Goal: Check status

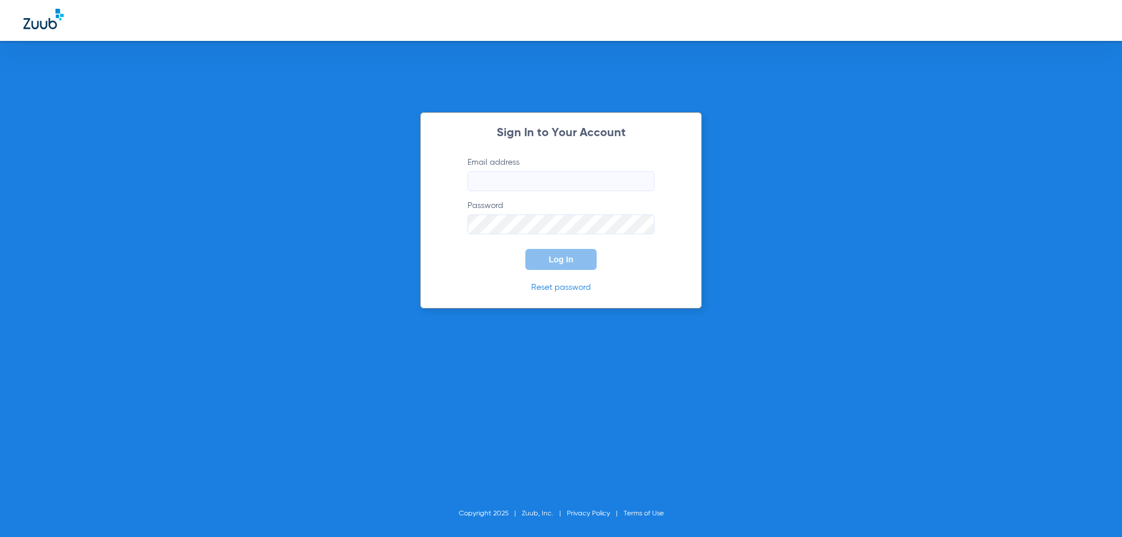
type input "[EMAIL_ADDRESS][DOMAIN_NAME]"
click at [255, 167] on div "Sign In to Your Account Email address [EMAIL_ADDRESS][DOMAIN_NAME] Password Log…" at bounding box center [561, 268] width 1122 height 537
click at [552, 257] on span "Log In" at bounding box center [561, 259] width 25 height 9
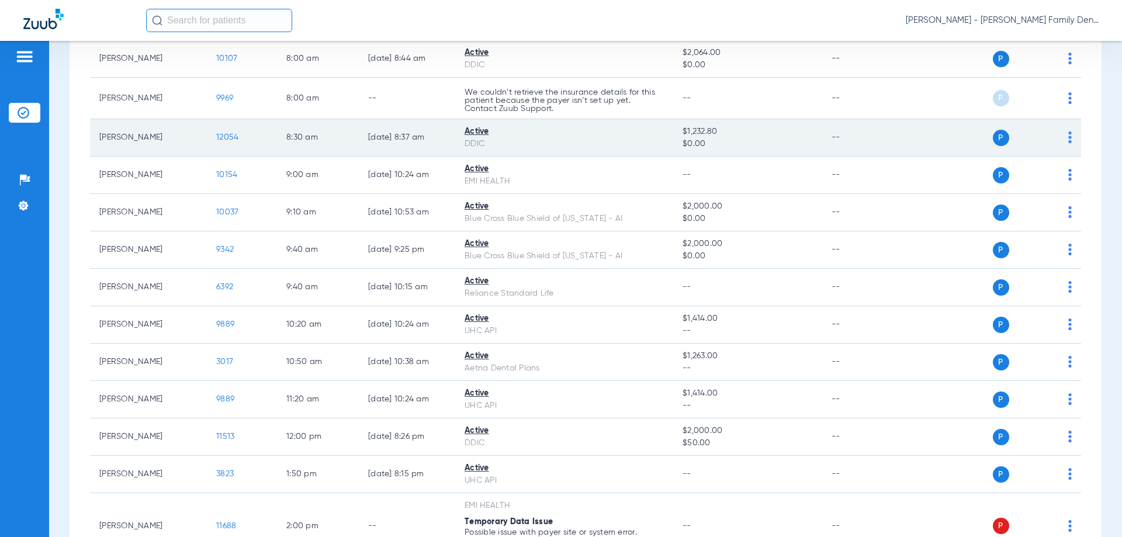
scroll to position [175, 0]
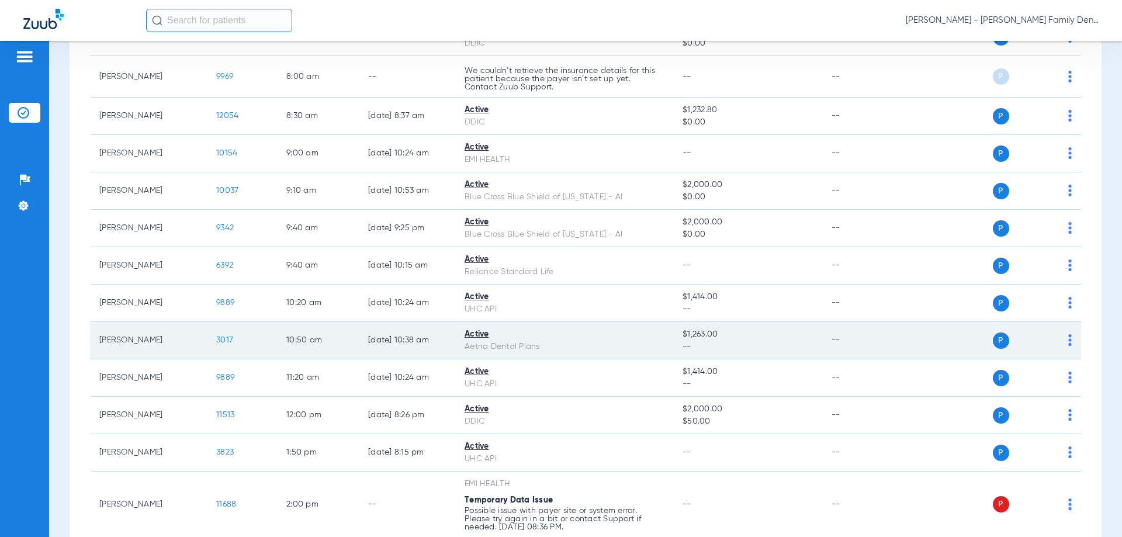
click at [224, 341] on span "3017" at bounding box center [224, 340] width 17 height 8
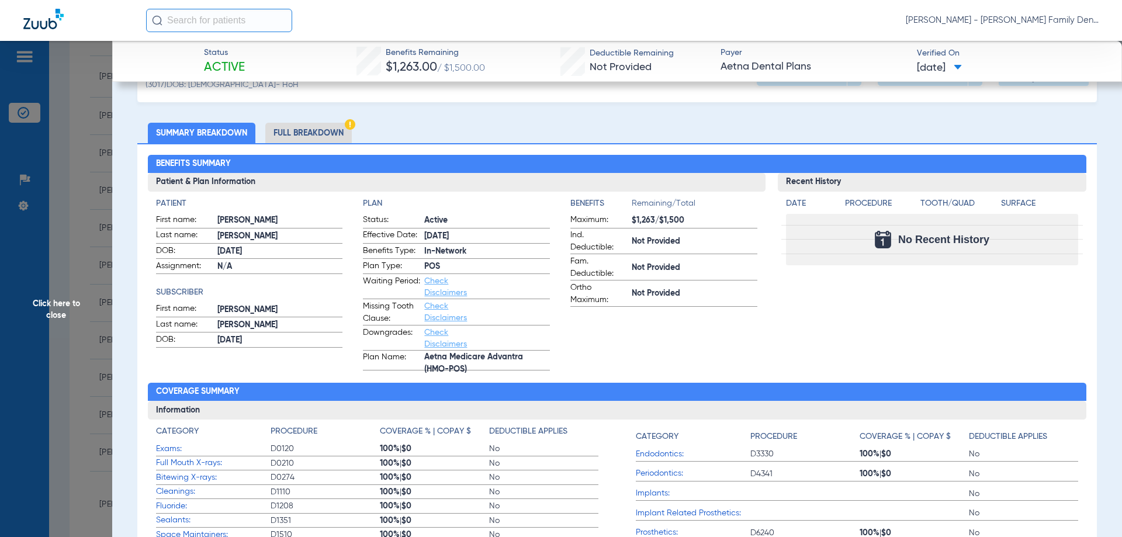
scroll to position [0, 0]
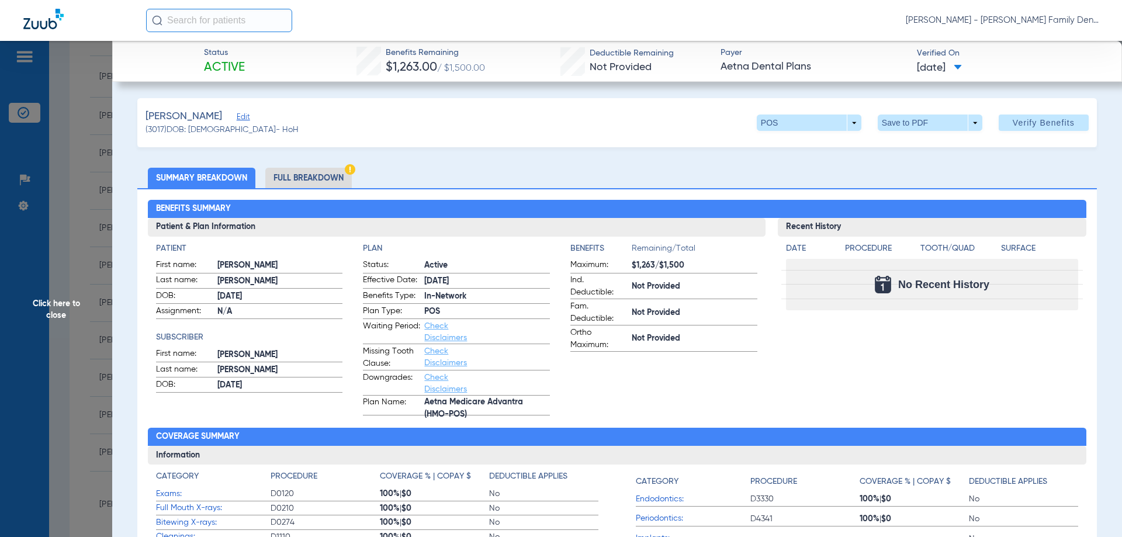
click at [305, 168] on li "Full Breakdown" at bounding box center [308, 178] width 87 height 20
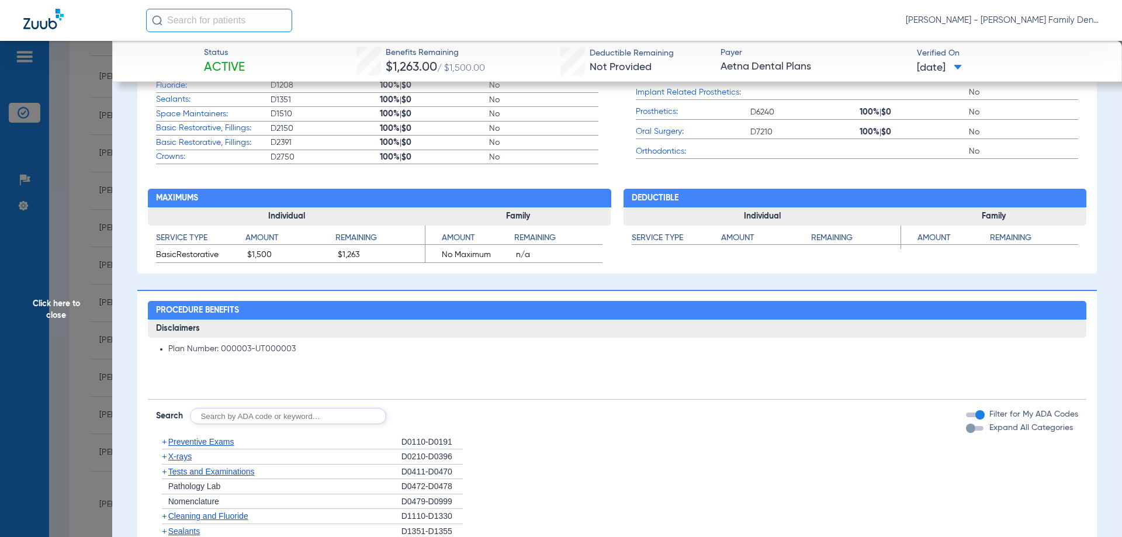
scroll to position [818, 0]
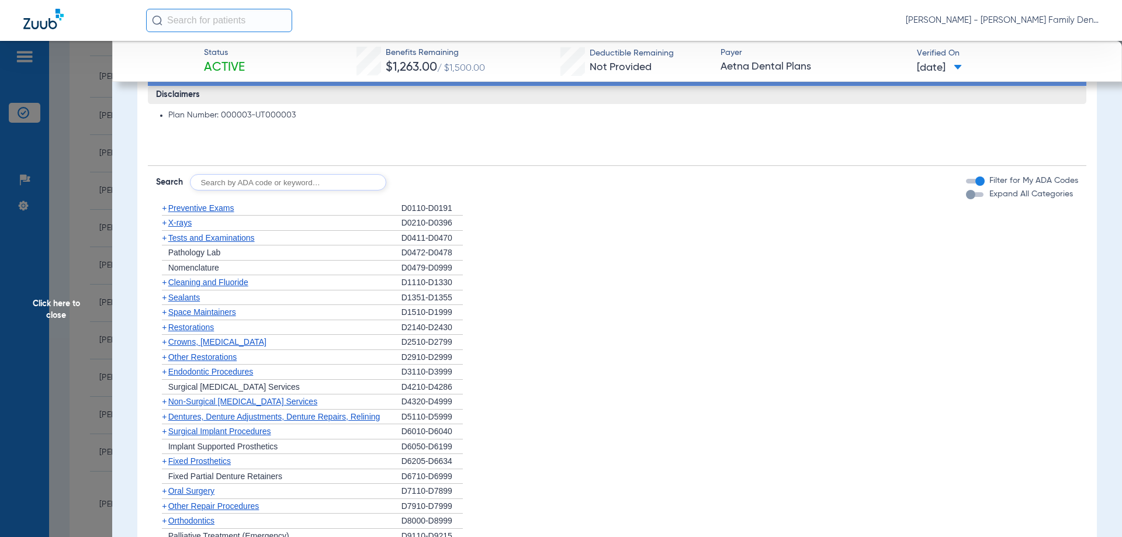
click at [165, 285] on span "+" at bounding box center [164, 282] width 5 height 9
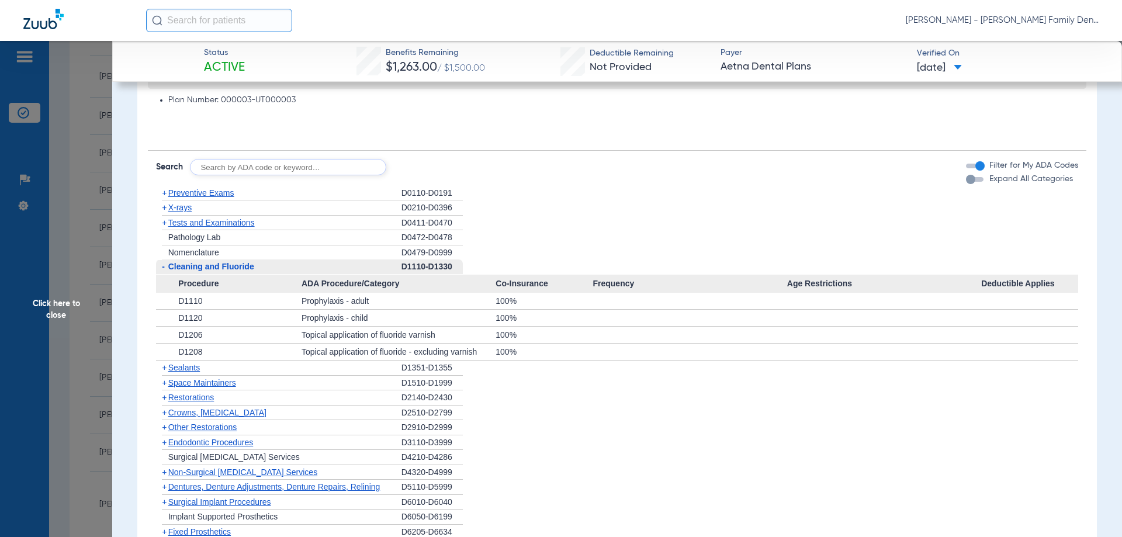
scroll to position [831, 0]
click at [966, 184] on div "button" at bounding box center [970, 181] width 9 height 9
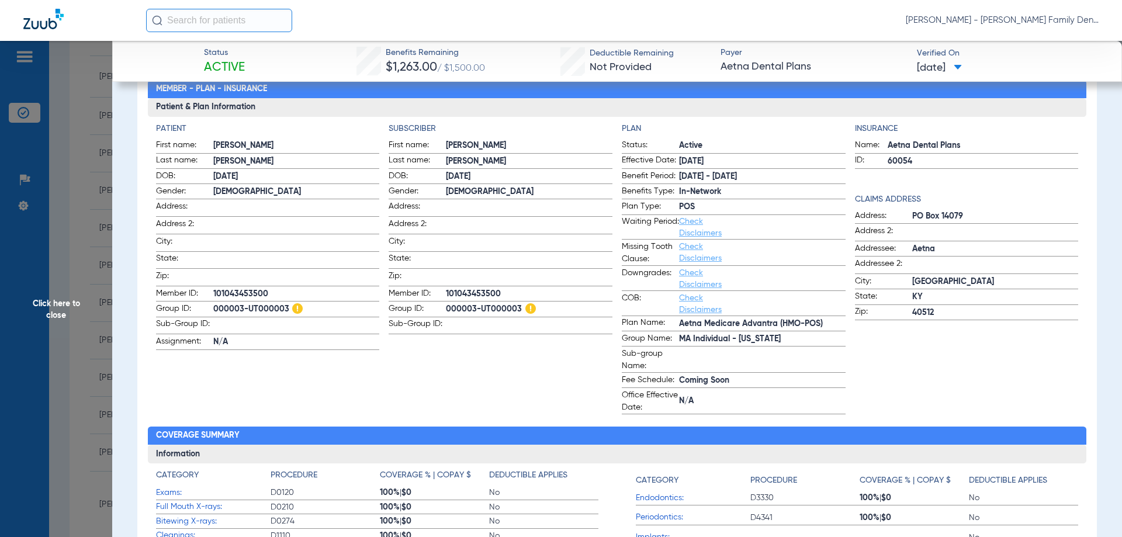
scroll to position [0, 0]
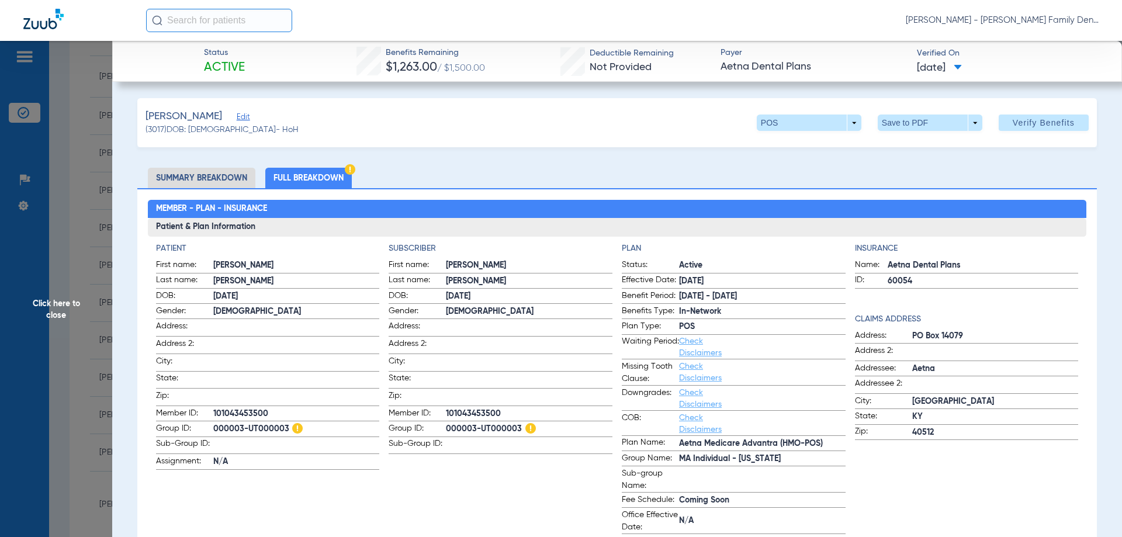
click at [704, 356] on link "Check Disclaimers" at bounding box center [700, 347] width 43 height 20
click at [53, 316] on span "Click here to close" at bounding box center [56, 309] width 112 height 537
